Goal: Information Seeking & Learning: Check status

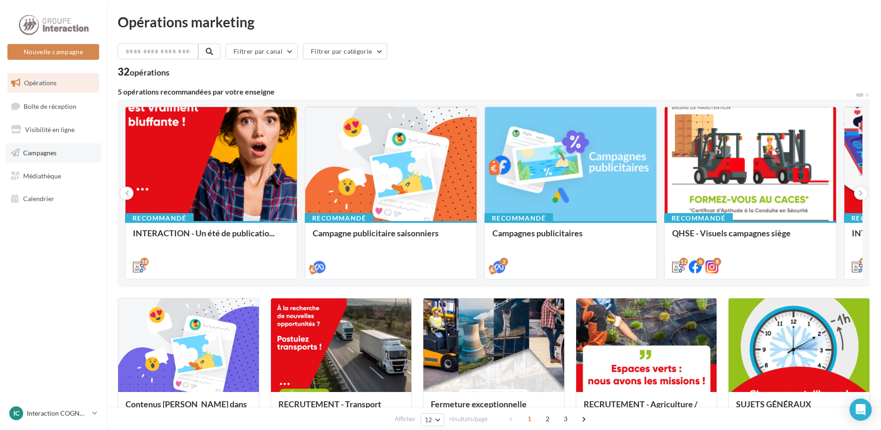
click at [60, 157] on link "Campagnes" at bounding box center [53, 152] width 95 height 19
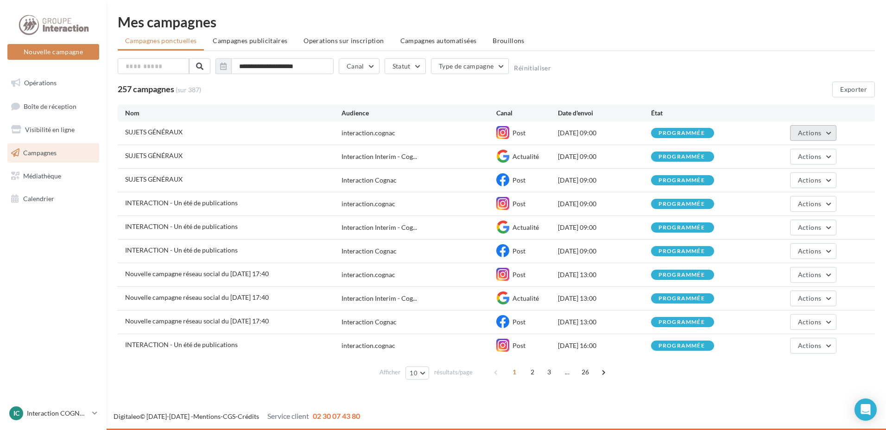
click at [821, 127] on button "Actions" at bounding box center [813, 133] width 46 height 16
click at [822, 130] on button "Actions" at bounding box center [813, 133] width 46 height 16
click at [276, 67] on input "**********" at bounding box center [282, 66] width 102 height 16
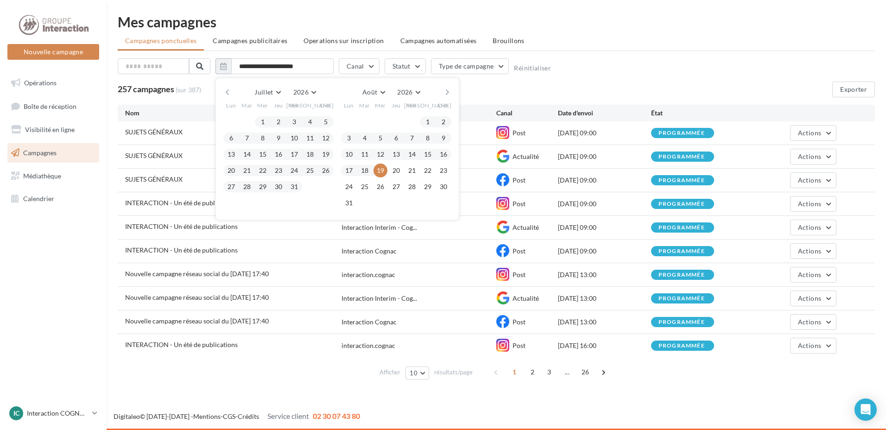
click at [226, 93] on button "button" at bounding box center [227, 92] width 8 height 13
click at [306, 90] on span "2026" at bounding box center [298, 92] width 15 height 8
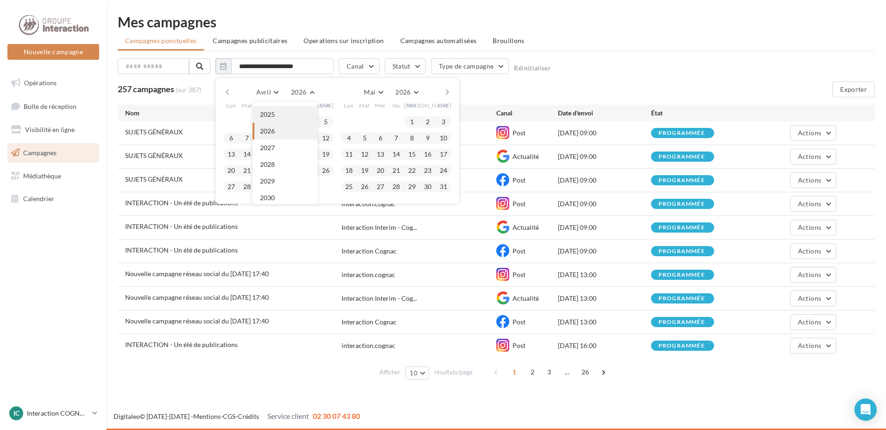
click at [295, 111] on button "2025" at bounding box center [285, 114] width 65 height 17
click at [278, 95] on button "Avril" at bounding box center [268, 92] width 30 height 13
click at [298, 114] on button "Janvier" at bounding box center [285, 110] width 65 height 17
click at [376, 91] on span "Février" at bounding box center [369, 92] width 22 height 8
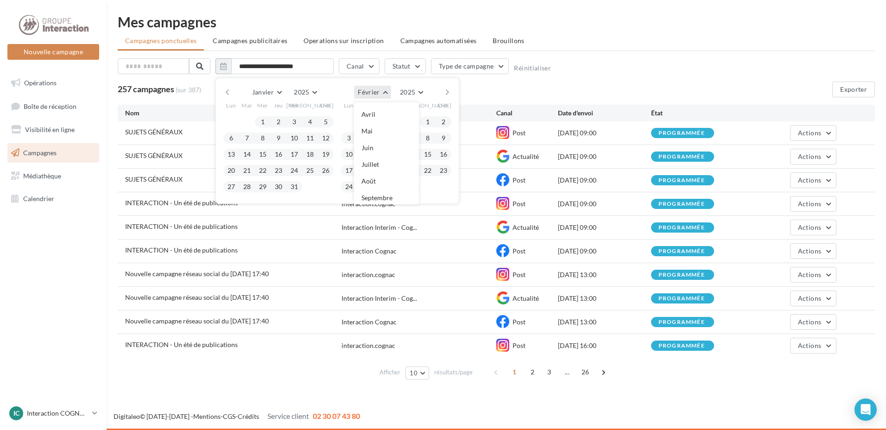
scroll to position [65, 0]
click at [392, 146] on button "Juillet" at bounding box center [386, 146] width 65 height 17
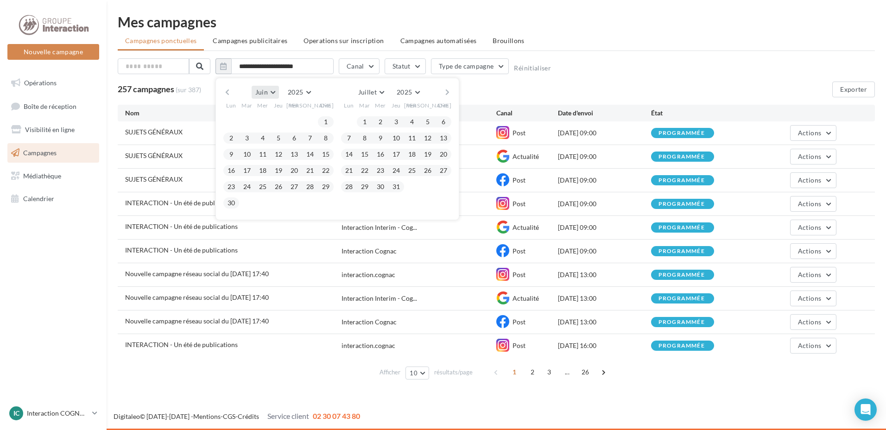
click at [266, 92] on span "Juin" at bounding box center [261, 92] width 13 height 8
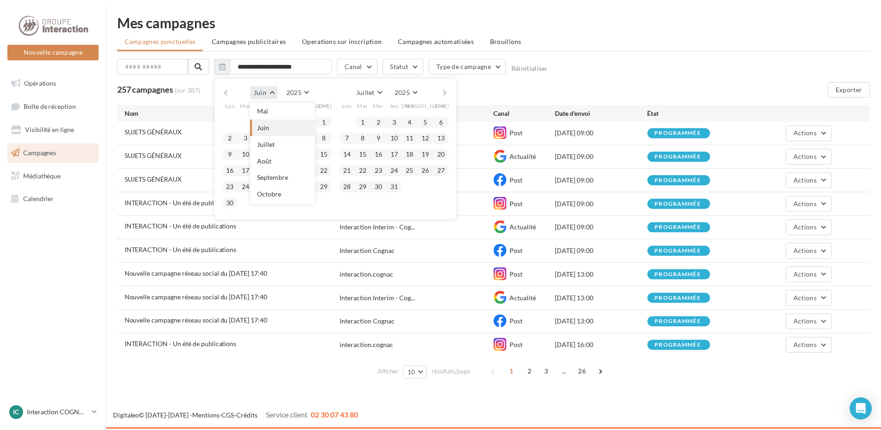
scroll to position [0, 0]
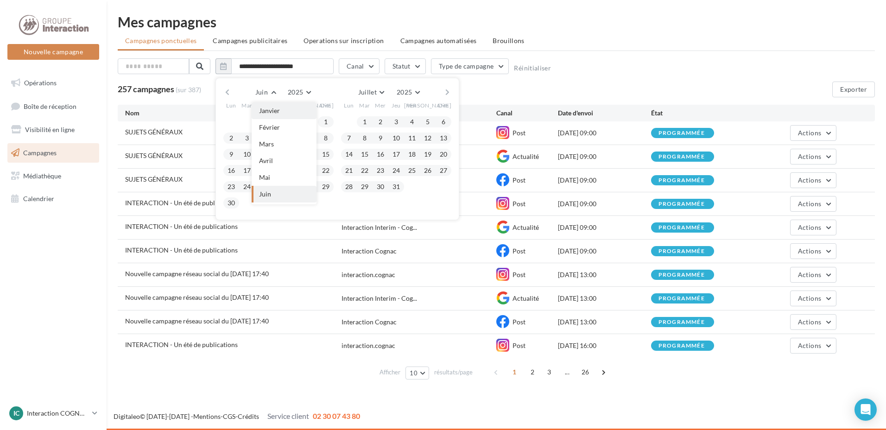
click at [279, 115] on button "Janvier" at bounding box center [284, 110] width 65 height 17
click at [446, 94] on button "button" at bounding box center [447, 92] width 8 height 13
click at [228, 96] on button "button" at bounding box center [227, 92] width 8 height 13
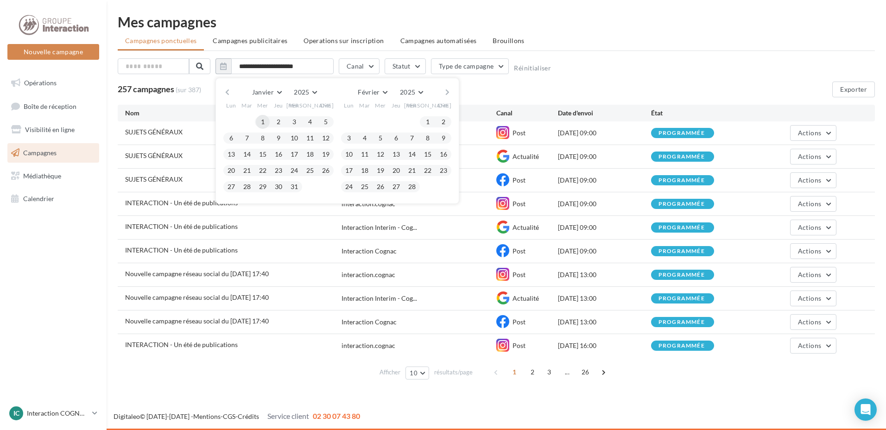
click at [262, 123] on button "1" at bounding box center [263, 122] width 14 height 14
click at [447, 92] on button "button" at bounding box center [447, 92] width 8 height 13
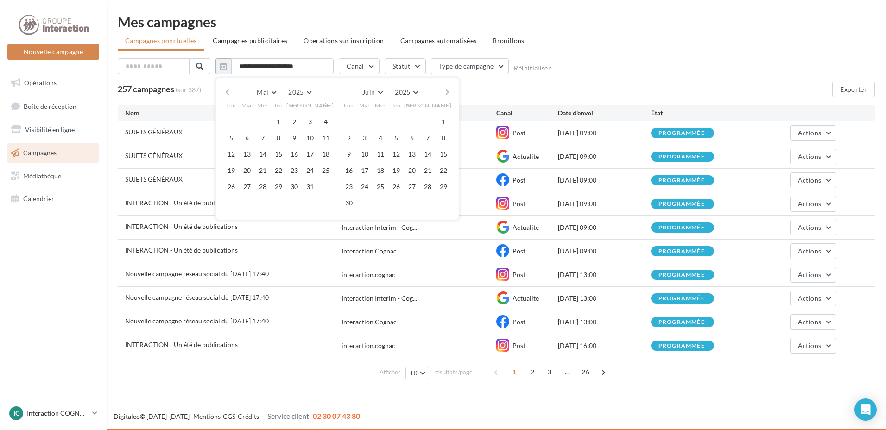
click at [447, 92] on button "button" at bounding box center [447, 92] width 8 height 13
click at [394, 190] on button "31" at bounding box center [396, 187] width 14 height 14
type input "**********"
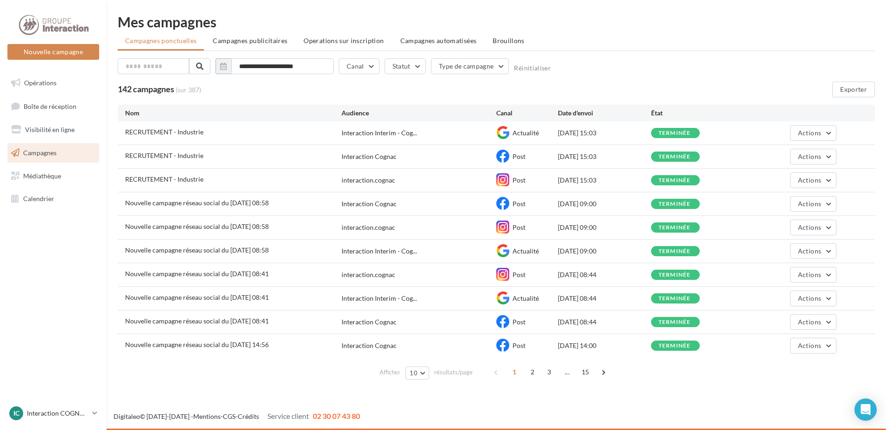
click at [152, 132] on span "RECRUTEMENT - Industrie" at bounding box center [164, 132] width 78 height 8
click at [813, 130] on span "Actions" at bounding box center [809, 133] width 23 height 8
click at [797, 154] on button "Voir les résultats" at bounding box center [790, 155] width 93 height 24
click at [131, 111] on div "Nom" at bounding box center [233, 112] width 216 height 9
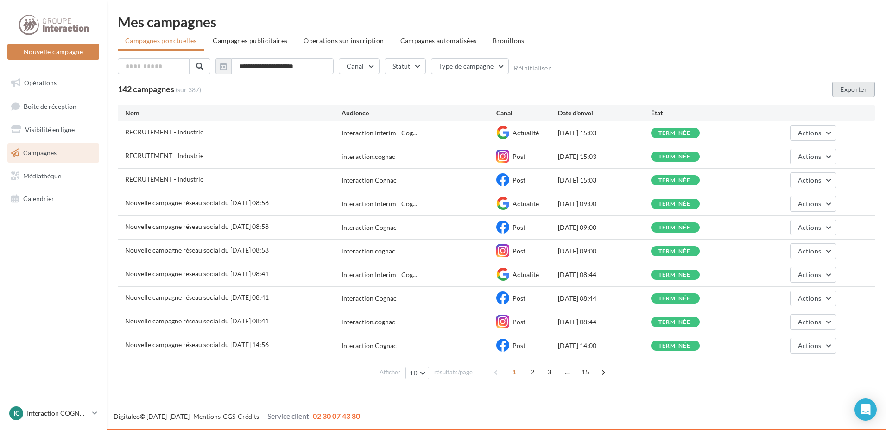
click at [867, 97] on button "Exporter" at bounding box center [853, 90] width 43 height 16
click at [762, 68] on div "**********" at bounding box center [496, 67] width 757 height 19
click at [800, 176] on button "Actions" at bounding box center [813, 180] width 46 height 16
click at [812, 200] on button "Voir les résultats" at bounding box center [790, 202] width 93 height 24
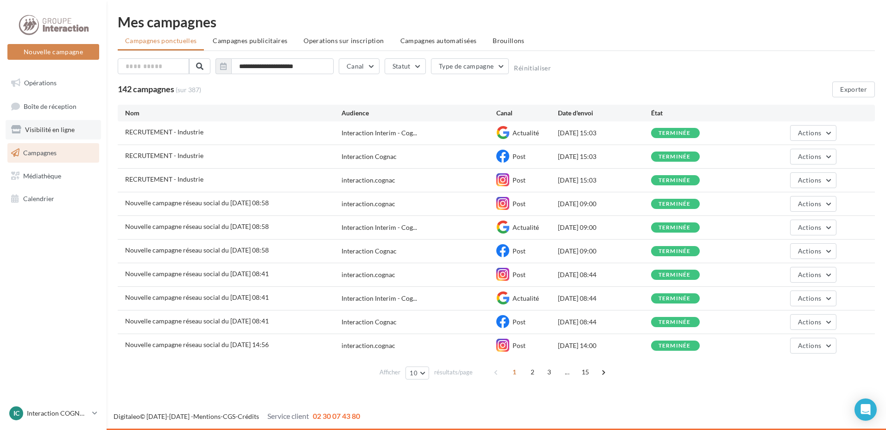
click at [47, 130] on span "Visibilité en ligne" at bounding box center [50, 130] width 50 height 8
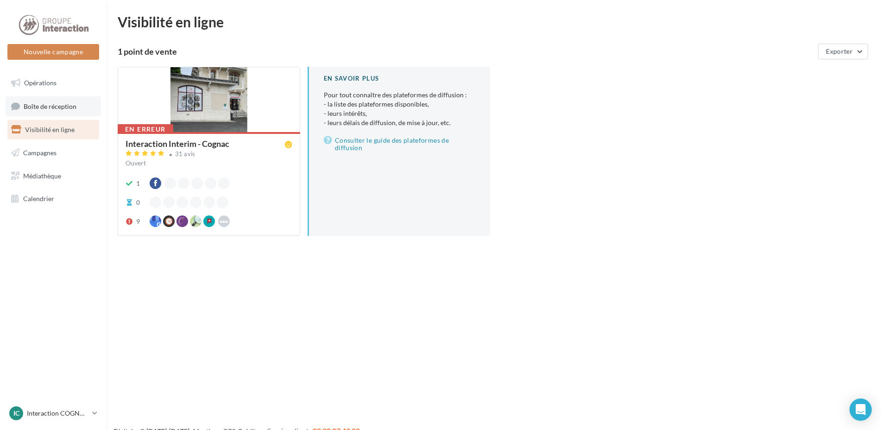
click at [58, 106] on span "Boîte de réception" at bounding box center [50, 106] width 53 height 8
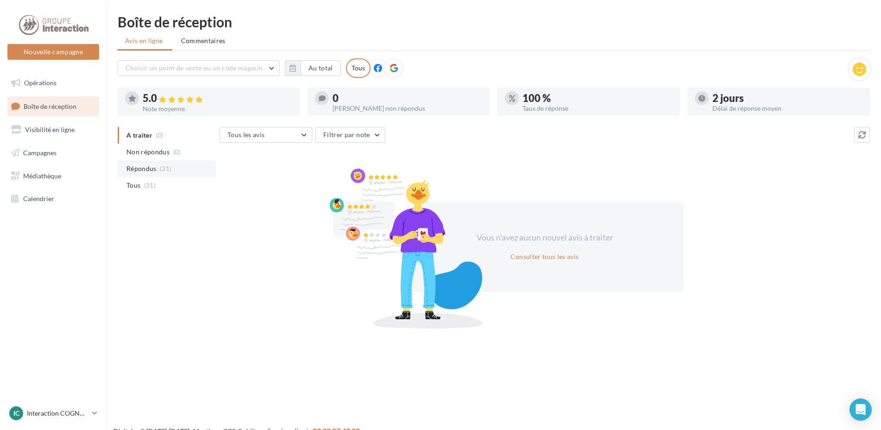
click at [152, 169] on span "Répondus" at bounding box center [142, 168] width 30 height 9
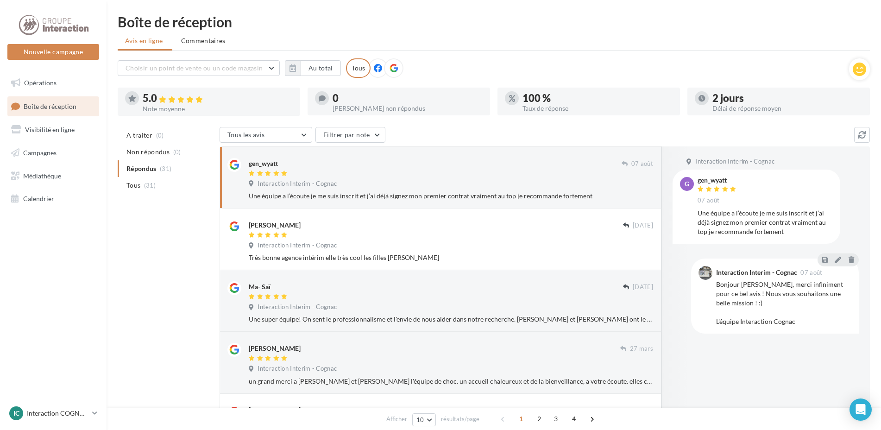
click at [536, 178] on div "gen_wyatt 07 août Interaction Interim - Cognac Une équipe a l’écoute je me suis…" at bounding box center [451, 179] width 405 height 43
click at [503, 296] on div at bounding box center [436, 297] width 374 height 8
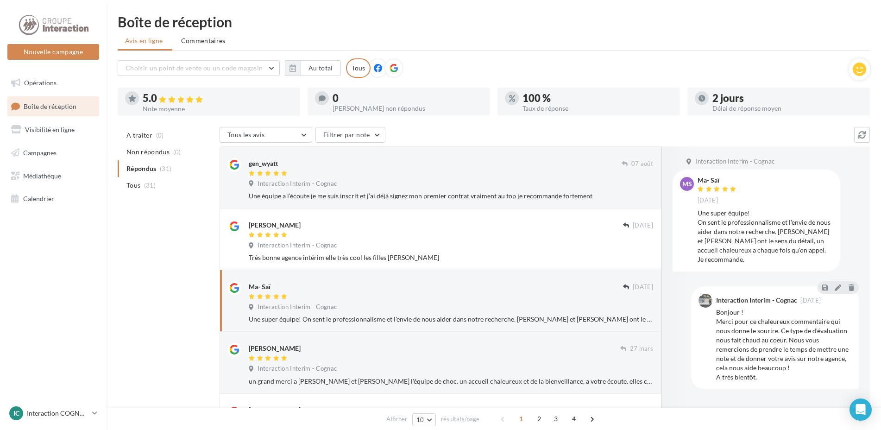
scroll to position [46, 0]
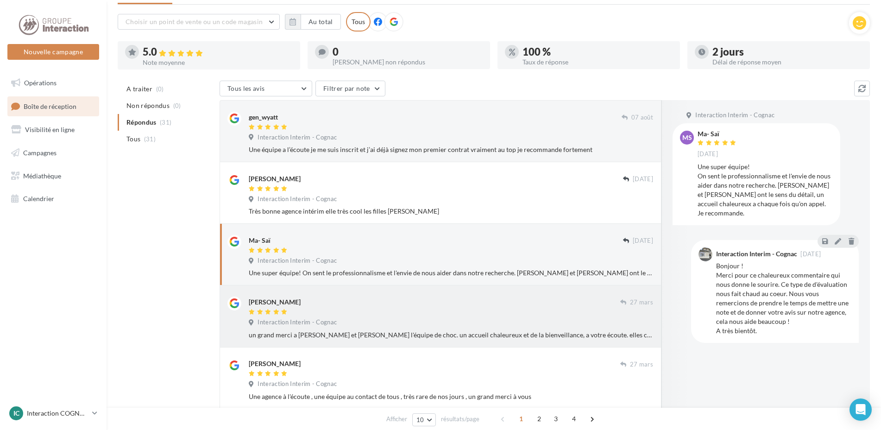
click at [479, 304] on div "Simo rylle" at bounding box center [435, 302] width 372 height 10
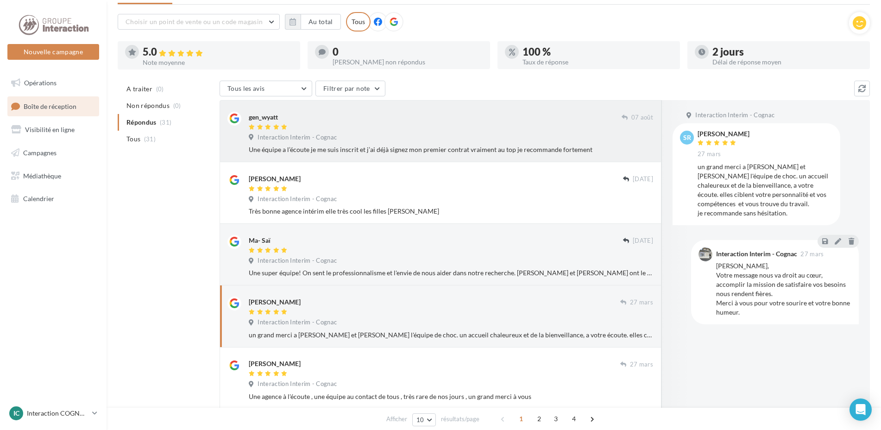
click at [524, 146] on div "Une équipe a l’écoute je me suis inscrit et j’ai déjà signez mon premier contra…" at bounding box center [451, 149] width 405 height 9
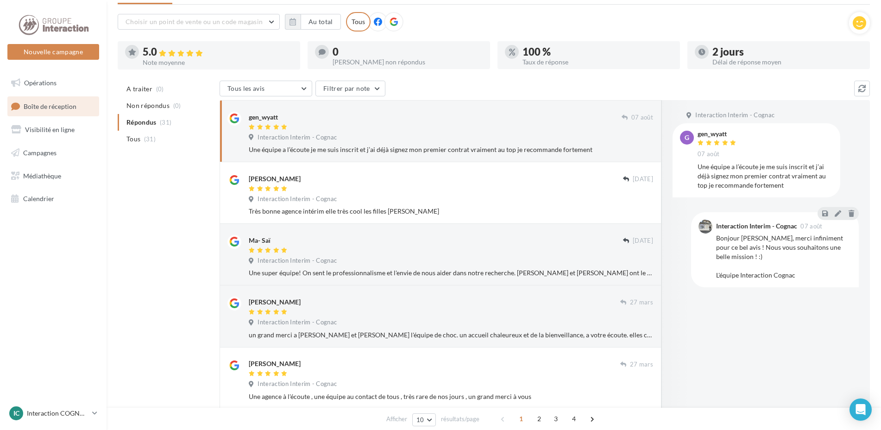
scroll to position [0, 0]
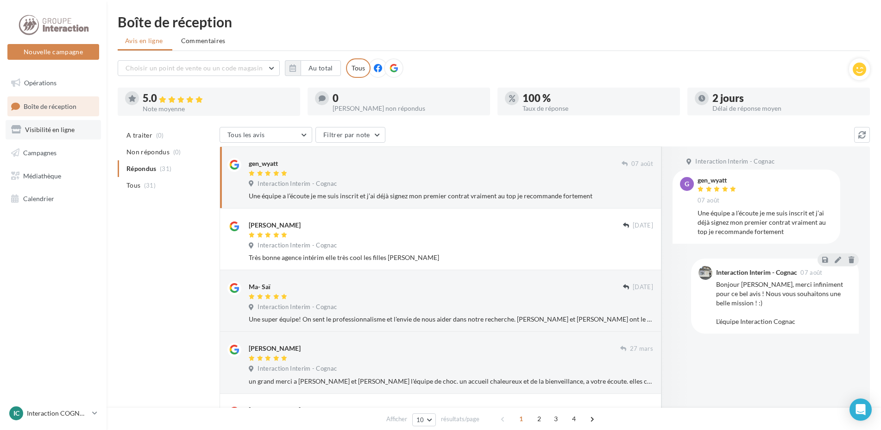
click at [63, 133] on span "Visibilité en ligne" at bounding box center [50, 130] width 50 height 8
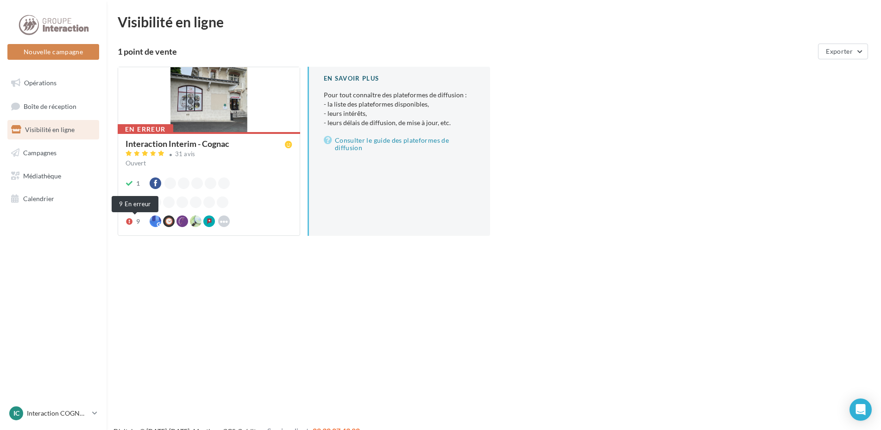
click at [130, 221] on icon at bounding box center [129, 221] width 7 height 6
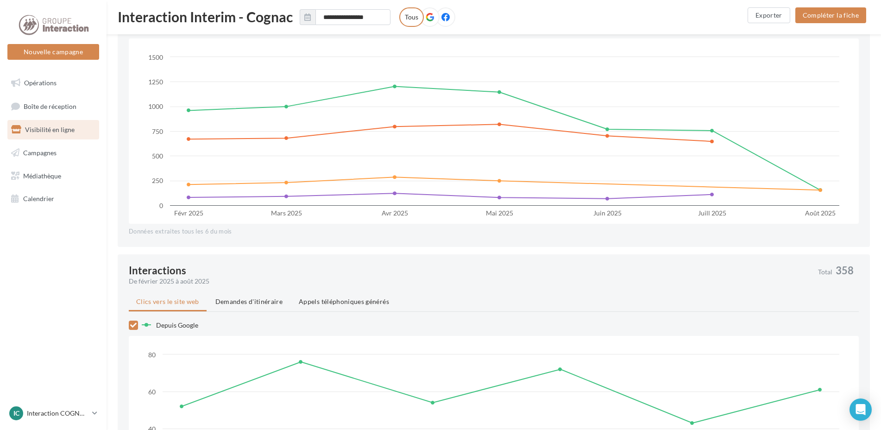
scroll to position [602, 0]
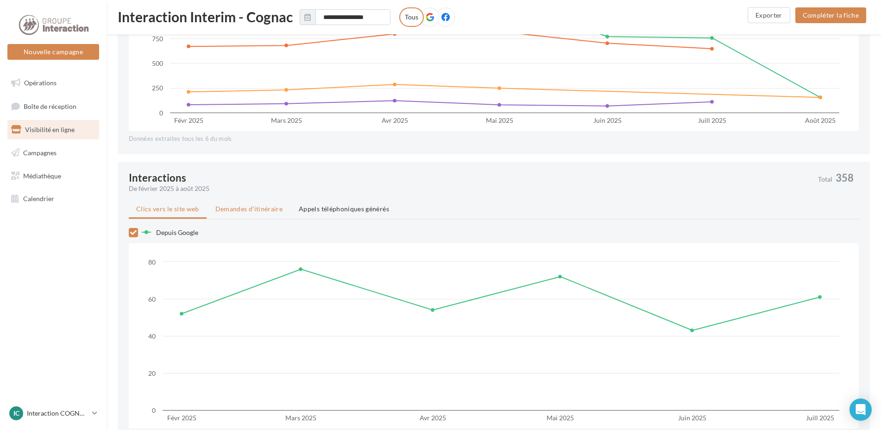
click at [267, 209] on span "Demandes d'itinéraire" at bounding box center [248, 209] width 67 height 8
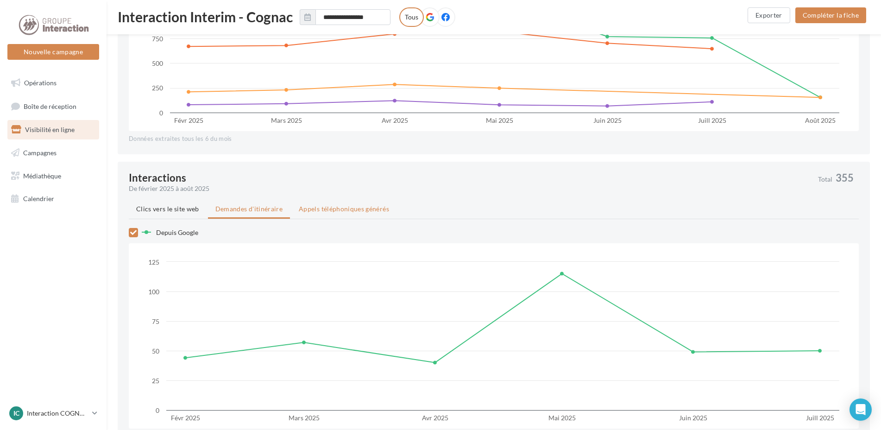
click at [318, 214] on li "Appels téléphoniques générés" at bounding box center [343, 209] width 105 height 17
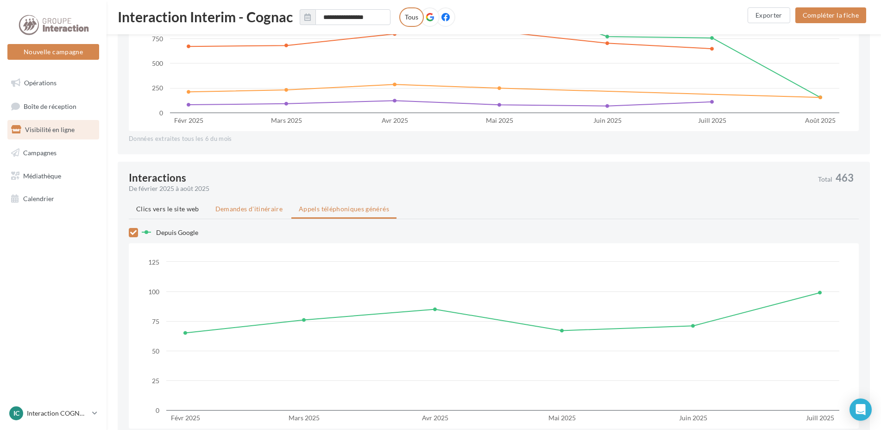
click at [208, 204] on li "Demandes d'itinéraire" at bounding box center [249, 209] width 82 height 17
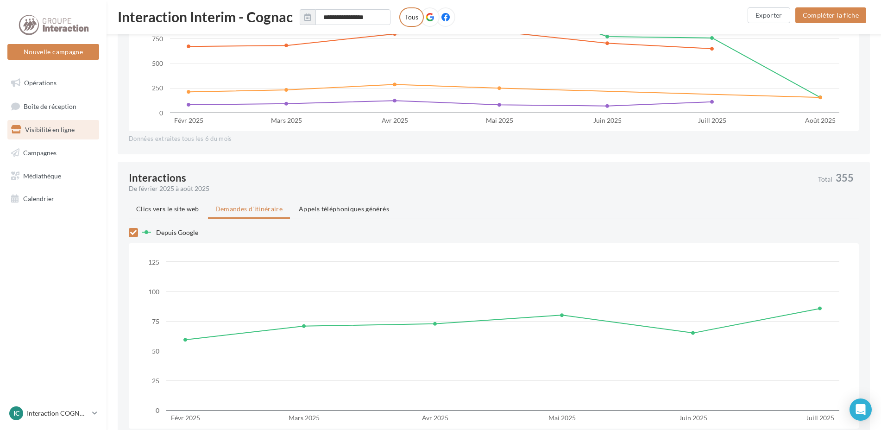
click at [188, 204] on li "Clics vers le site web" at bounding box center [168, 209] width 78 height 17
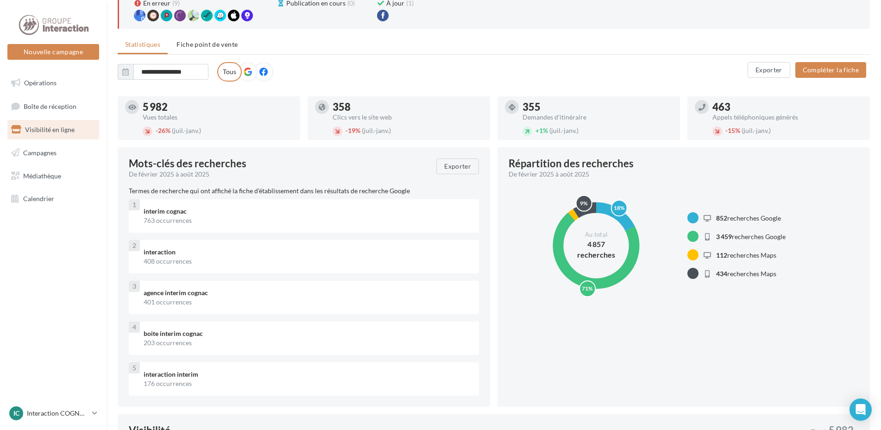
scroll to position [0, 0]
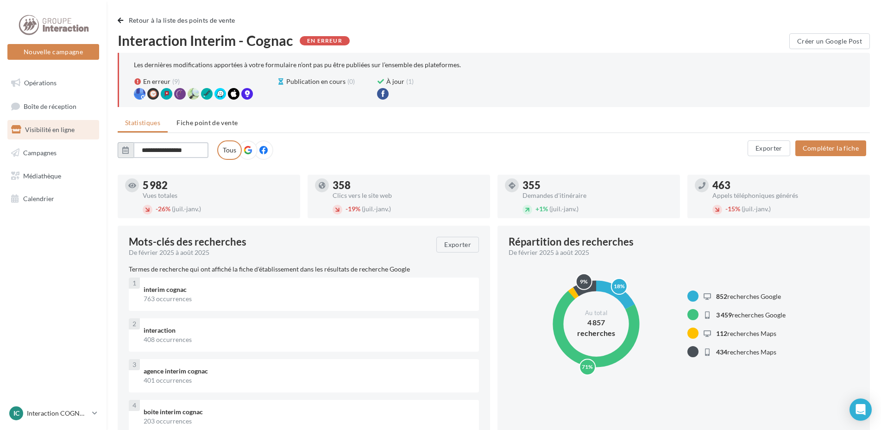
click at [175, 152] on input "**********" at bounding box center [170, 150] width 75 height 16
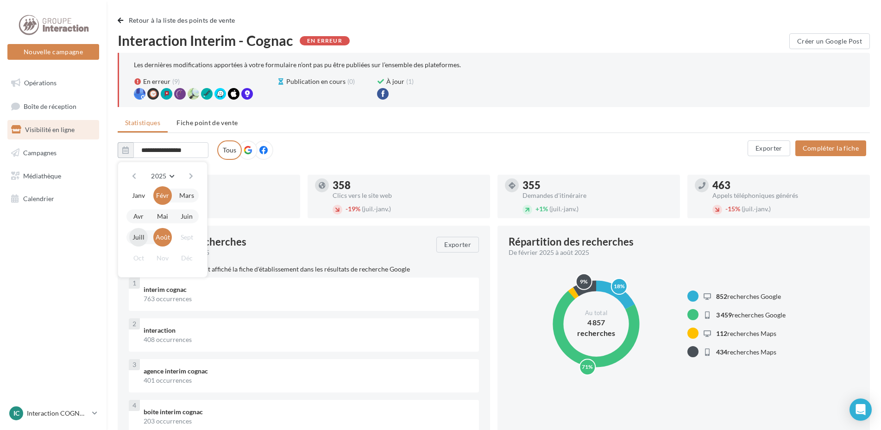
click at [139, 233] on button "Juill" at bounding box center [138, 237] width 19 height 19
click at [188, 217] on button "Juin" at bounding box center [186, 216] width 19 height 19
type input "**********"
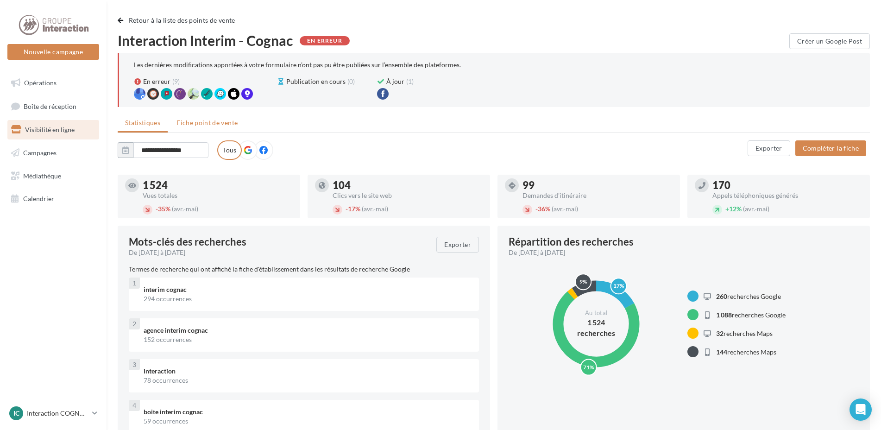
click at [213, 119] on span "Fiche point de vente" at bounding box center [207, 123] width 61 height 8
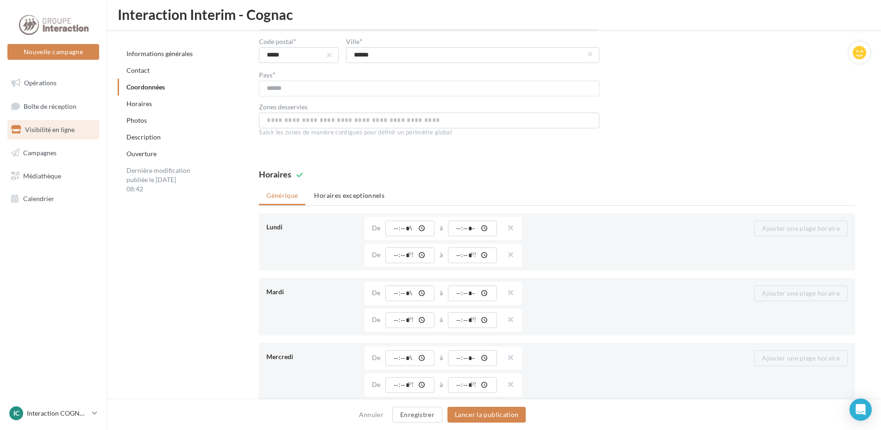
scroll to position [856, 0]
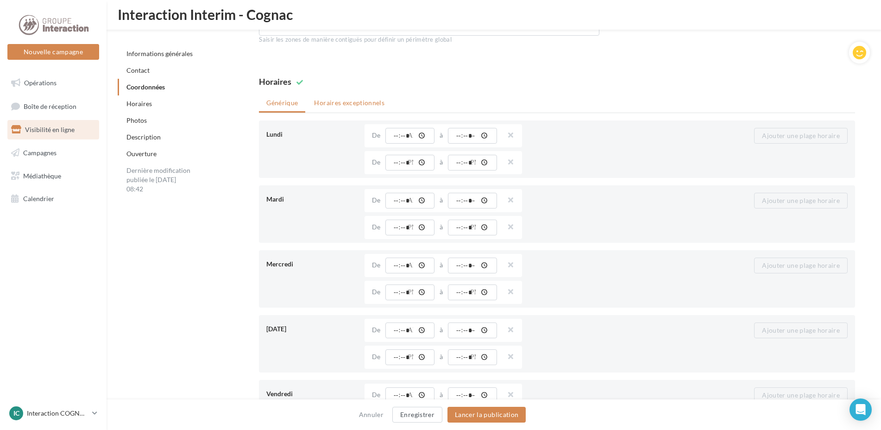
click at [343, 98] on li "Horaires exceptionnels" at bounding box center [349, 103] width 85 height 17
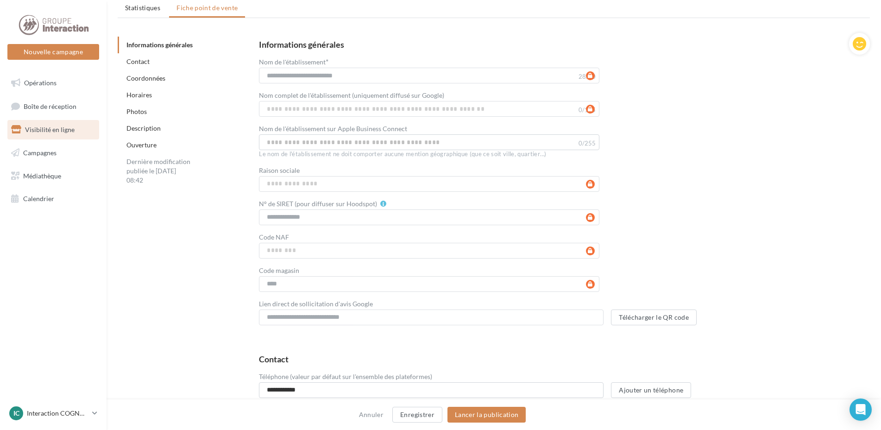
scroll to position [0, 0]
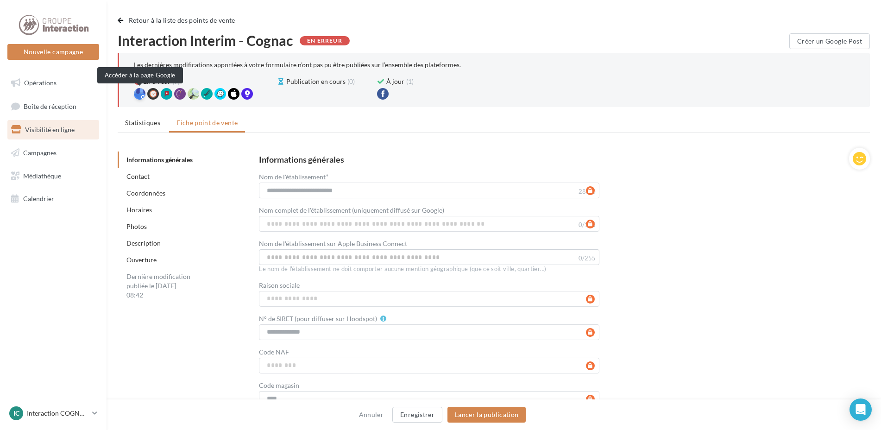
click at [139, 90] on div at bounding box center [140, 94] width 12 height 12
click at [219, 93] on div at bounding box center [221, 94] width 12 height 12
click at [196, 93] on div at bounding box center [194, 94] width 12 height 12
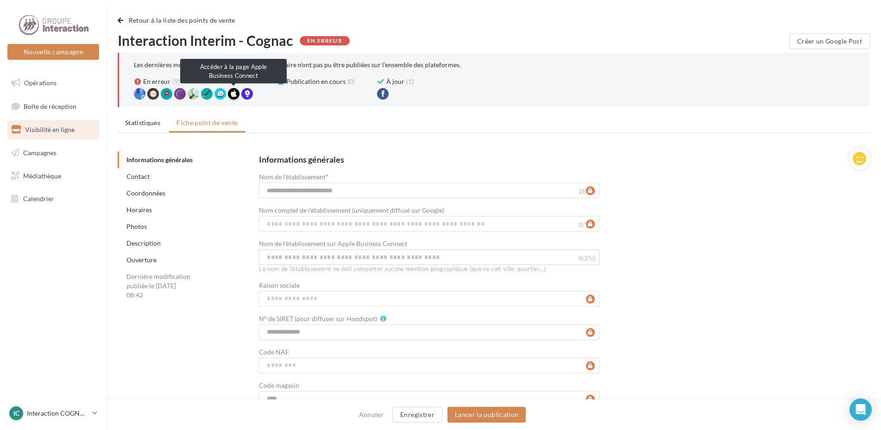
click at [234, 97] on div at bounding box center [234, 94] width 12 height 12
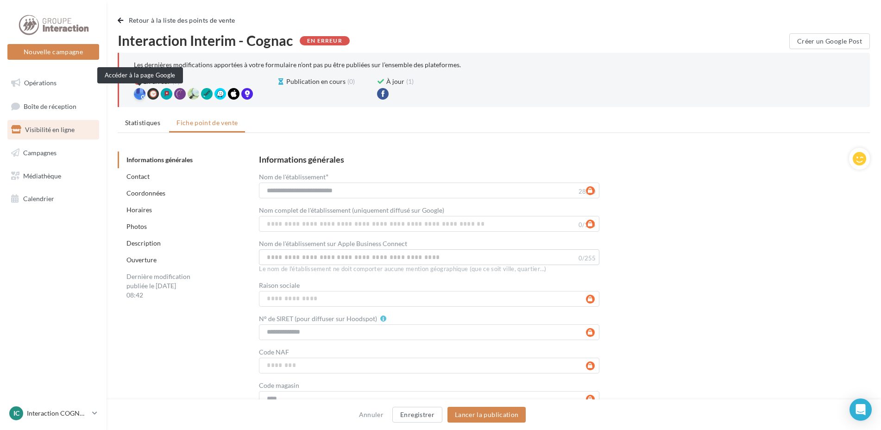
click at [139, 91] on div at bounding box center [140, 94] width 12 height 12
click at [219, 95] on div at bounding box center [221, 94] width 12 height 12
click at [65, 152] on link "Campagnes" at bounding box center [53, 152] width 95 height 19
